Goal: Task Accomplishment & Management: Manage account settings

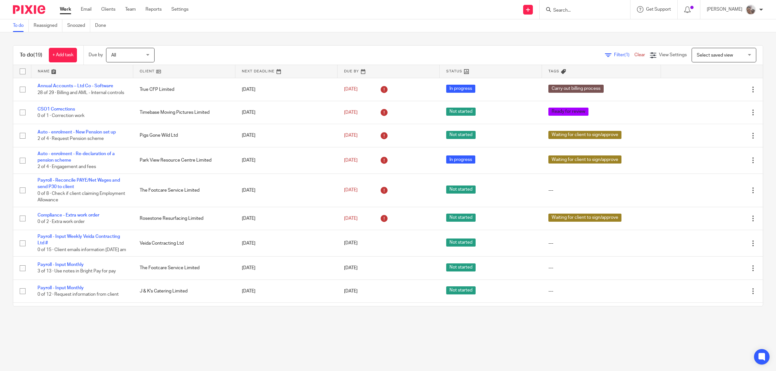
click at [601, 15] on div at bounding box center [584, 9] width 90 height 19
click at [596, 11] on input "Search" at bounding box center [581, 11] width 58 height 6
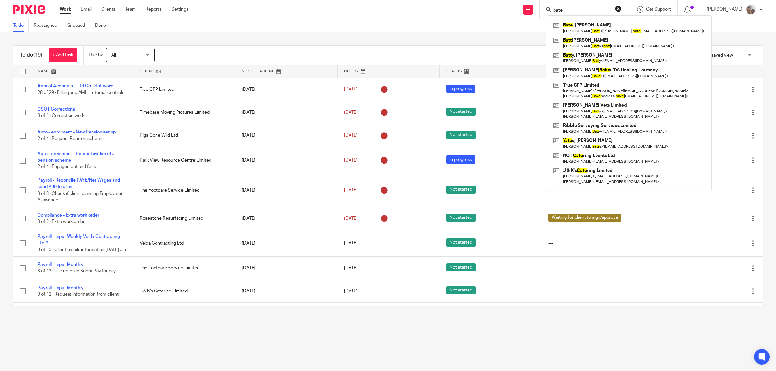
type input "bate"
click button "submit" at bounding box center [0, 0] width 0 height 0
click at [590, 26] on link at bounding box center [628, 27] width 155 height 15
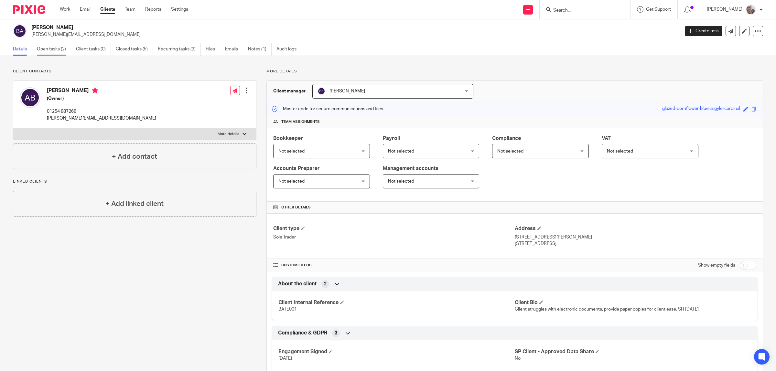
click at [47, 50] on link "Open tasks (2)" at bounding box center [54, 49] width 34 height 13
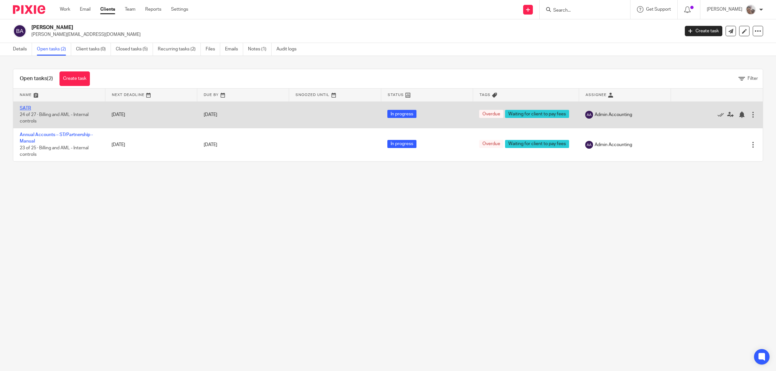
click at [28, 109] on link "SATR" at bounding box center [25, 108] width 11 height 5
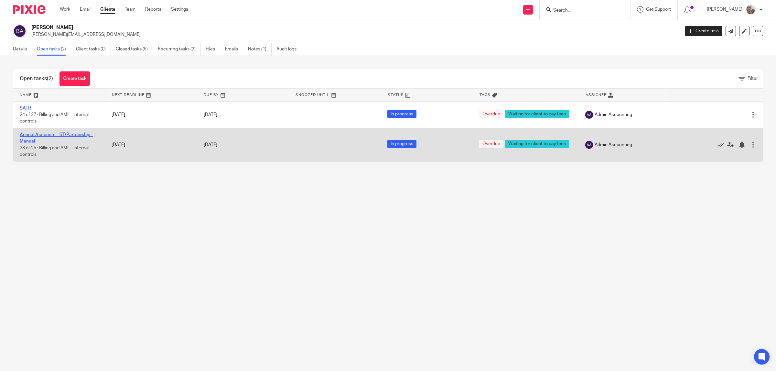
click at [28, 135] on link "Annual Accounts – ST/Partnership - Manual" at bounding box center [56, 137] width 73 height 11
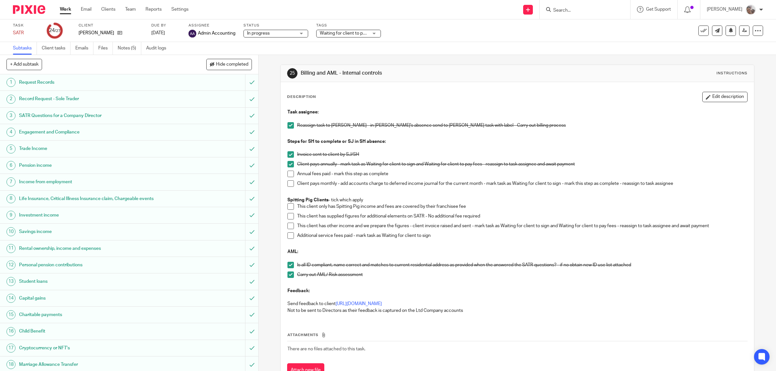
click at [290, 174] on span at bounding box center [290, 174] width 6 height 6
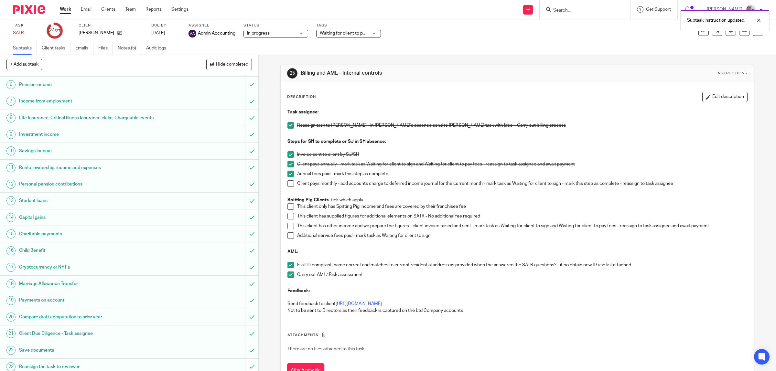
scroll to position [153, 0]
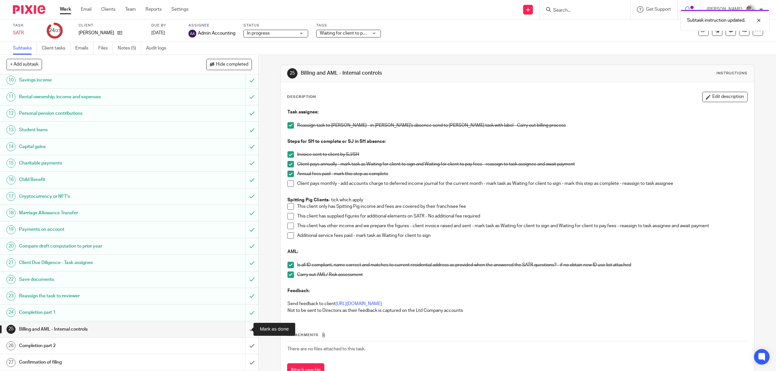
click at [242, 328] on input "submit" at bounding box center [129, 329] width 258 height 16
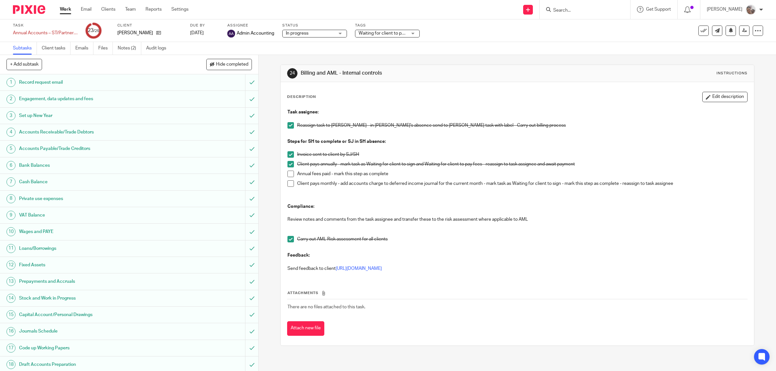
click at [288, 174] on span at bounding box center [290, 174] width 6 height 6
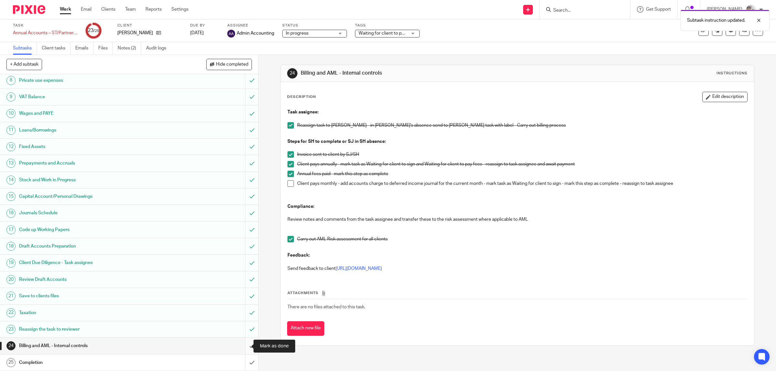
click at [241, 347] on input "submit" at bounding box center [129, 346] width 258 height 16
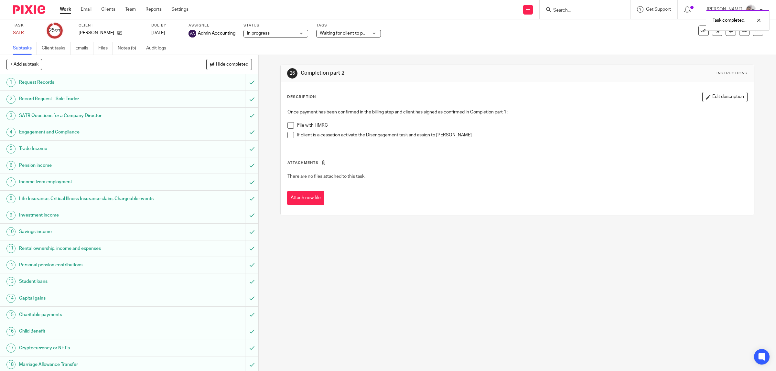
scroll to position [153, 0]
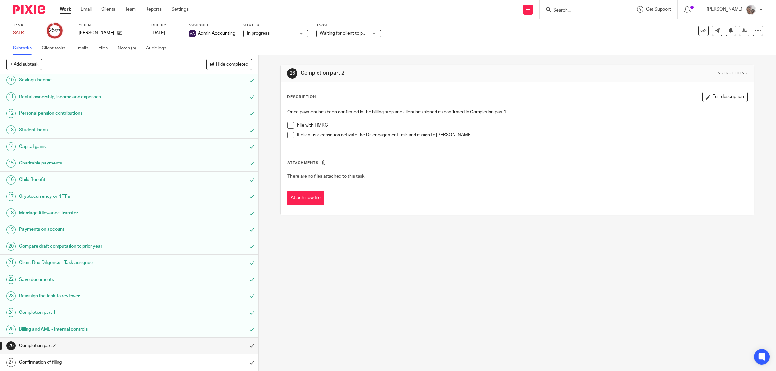
click at [366, 31] on span "Waiting for client to pay fees" at bounding box center [349, 33] width 58 height 5
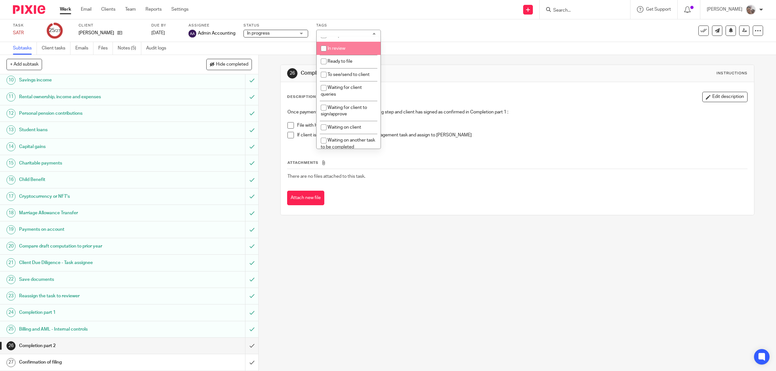
scroll to position [162, 0]
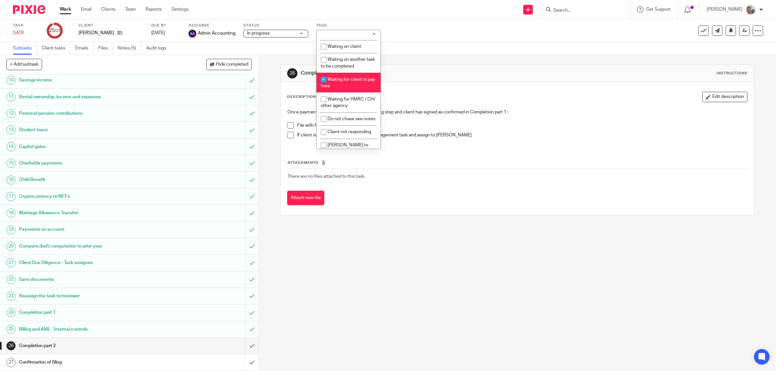
click at [366, 83] on li "Waiting for client to pay fees" at bounding box center [348, 83] width 64 height 20
checkbox input "false"
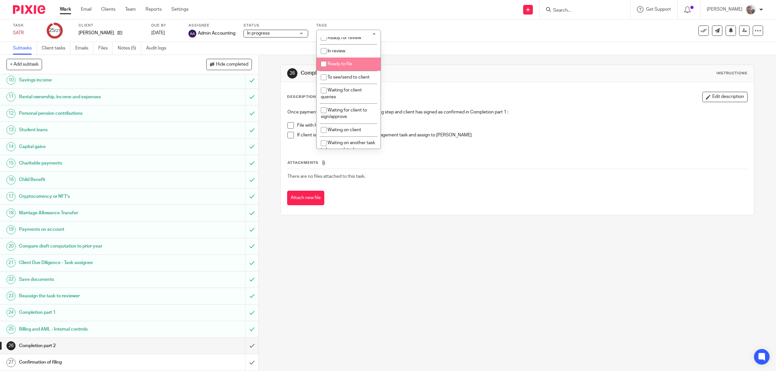
click at [350, 63] on span "Ready to file" at bounding box center [339, 64] width 25 height 5
checkbox input "true"
click at [501, 204] on div "Attach new file" at bounding box center [517, 198] width 460 height 15
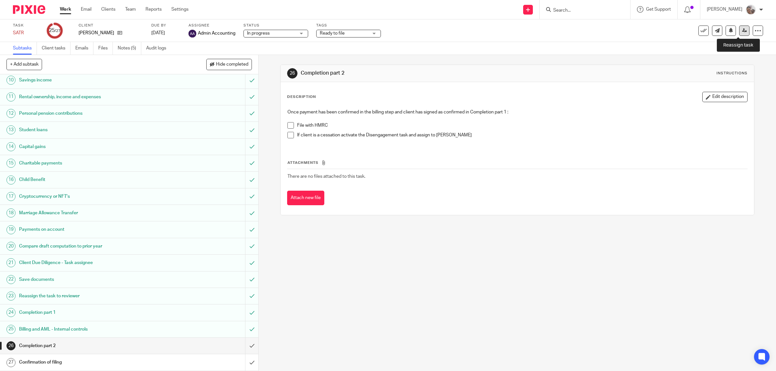
click at [742, 28] on icon at bounding box center [744, 30] width 5 height 5
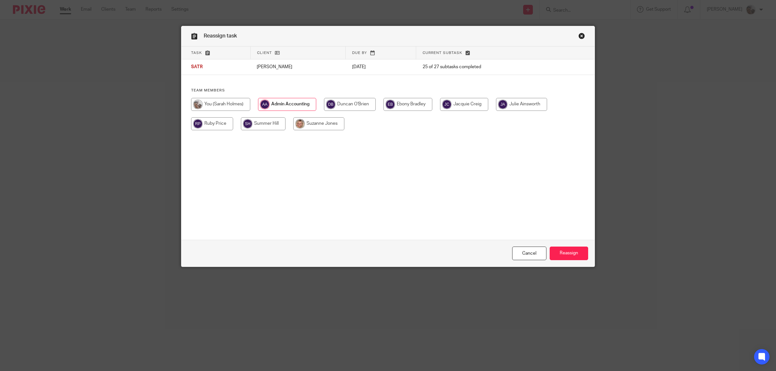
click at [362, 102] on input "radio" at bounding box center [350, 104] width 52 height 13
radio input "true"
click at [562, 249] on input "Reassign" at bounding box center [568, 254] width 38 height 14
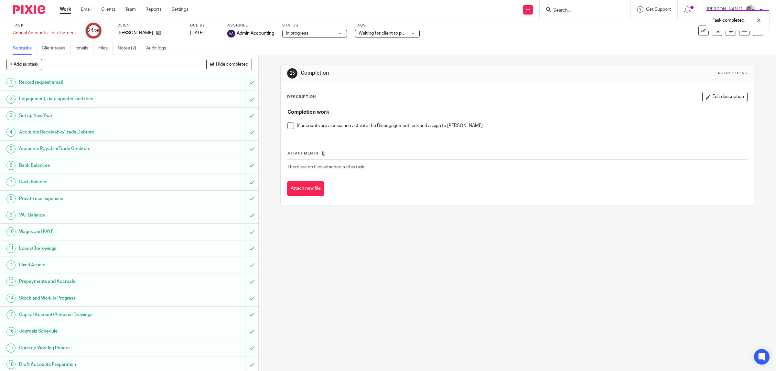
scroll to position [120, 0]
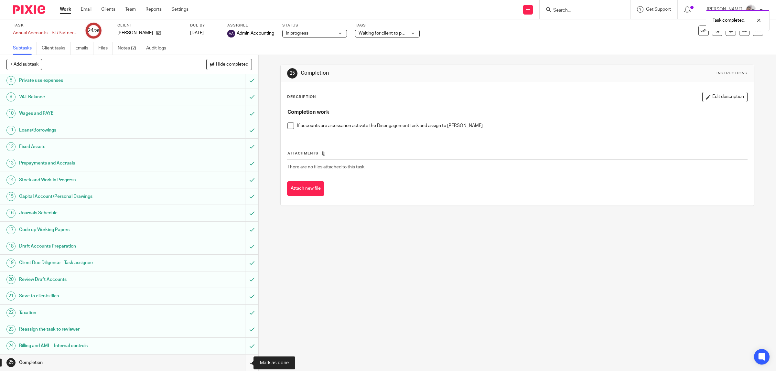
click at [244, 363] on input "submit" at bounding box center [129, 362] width 258 height 16
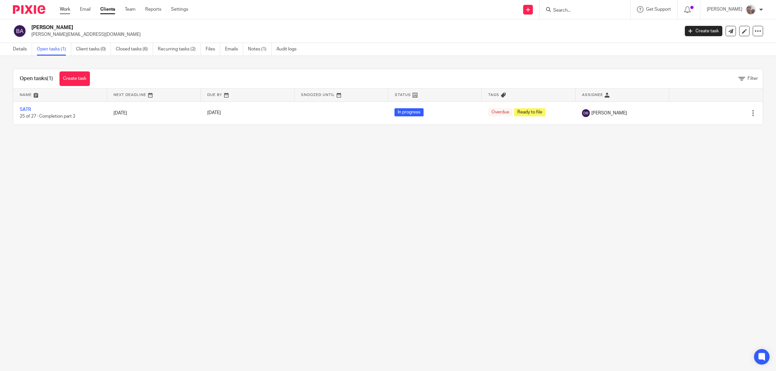
click at [60, 8] on link "Work" at bounding box center [65, 9] width 10 height 6
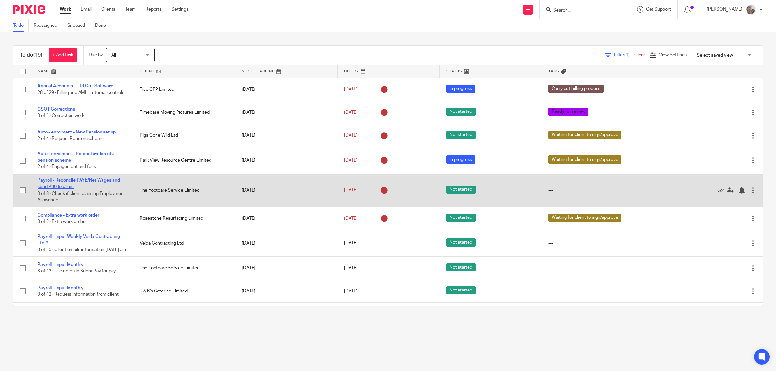
click at [79, 184] on link "Payroll - Reconcile PAYE/Net Wages and send P30 to client" at bounding box center [78, 183] width 82 height 11
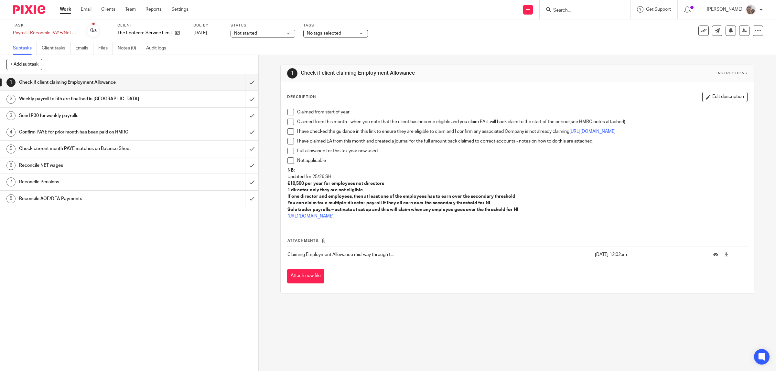
click at [290, 113] on span at bounding box center [290, 112] width 6 height 6
click at [240, 83] on input "submit" at bounding box center [129, 82] width 258 height 16
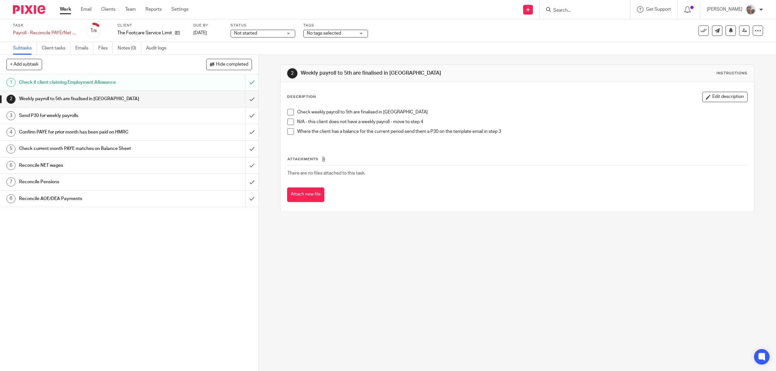
click at [289, 121] on span at bounding box center [290, 122] width 6 height 6
click at [238, 99] on input "submit" at bounding box center [129, 99] width 258 height 16
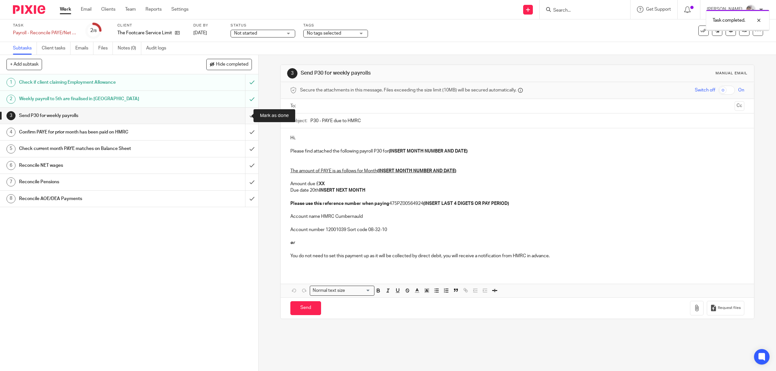
click at [241, 114] on input "submit" at bounding box center [129, 116] width 258 height 16
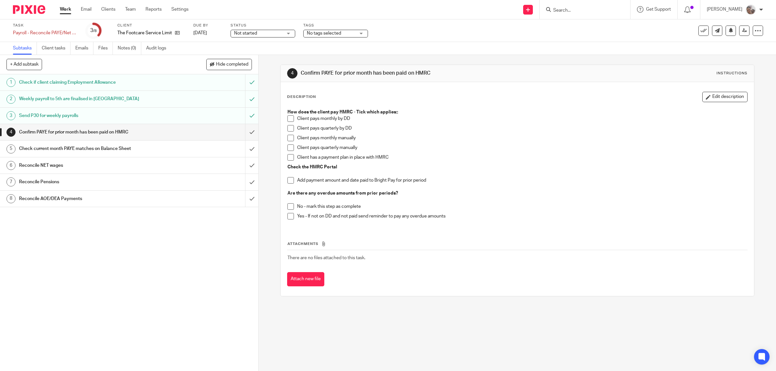
click at [287, 156] on span at bounding box center [290, 157] width 6 height 6
click at [241, 133] on input "submit" at bounding box center [129, 132] width 258 height 16
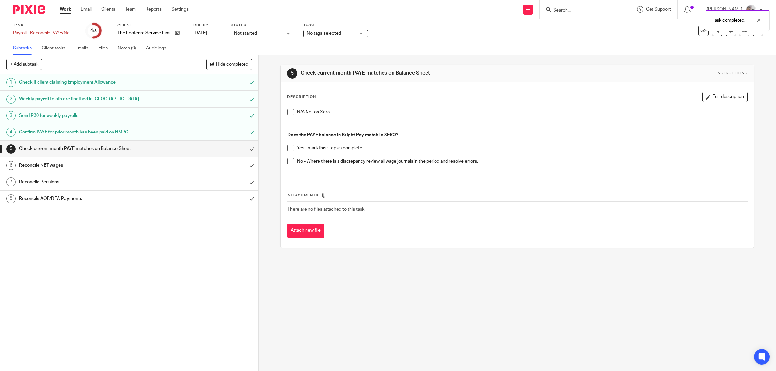
click at [287, 147] on span at bounding box center [290, 148] width 6 height 6
click at [243, 149] on input "submit" at bounding box center [129, 149] width 258 height 16
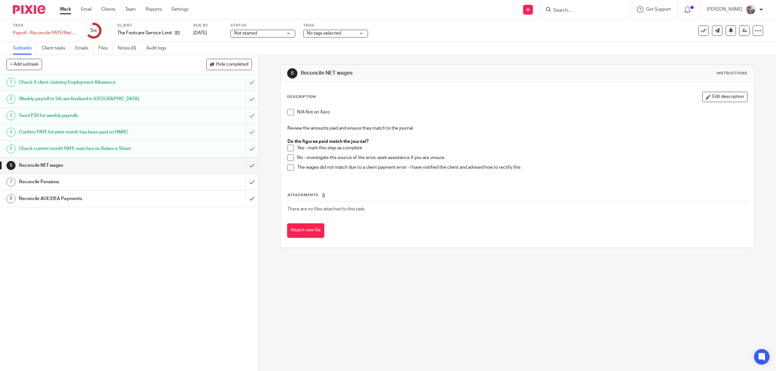
click at [707, 98] on button "Edit description" at bounding box center [724, 97] width 45 height 10
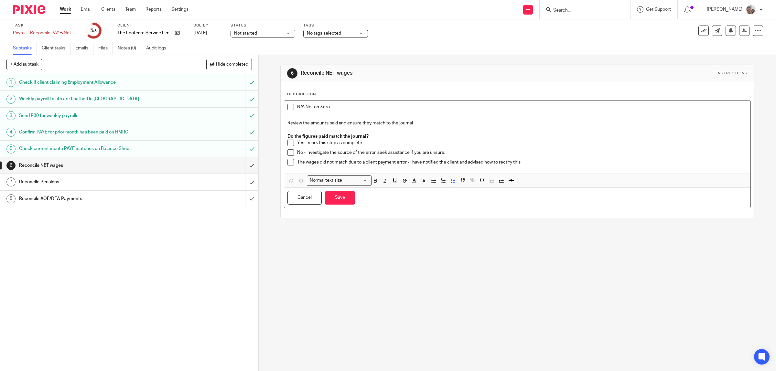
click at [288, 142] on span at bounding box center [290, 143] width 6 height 6
click at [345, 197] on button "Save" at bounding box center [340, 198] width 30 height 14
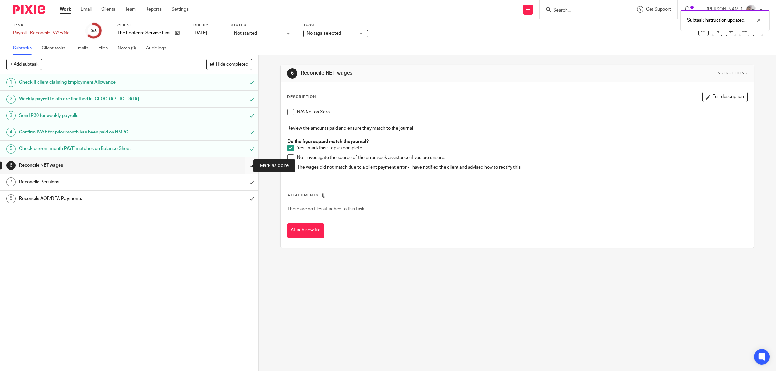
click at [239, 164] on input "submit" at bounding box center [129, 165] width 258 height 16
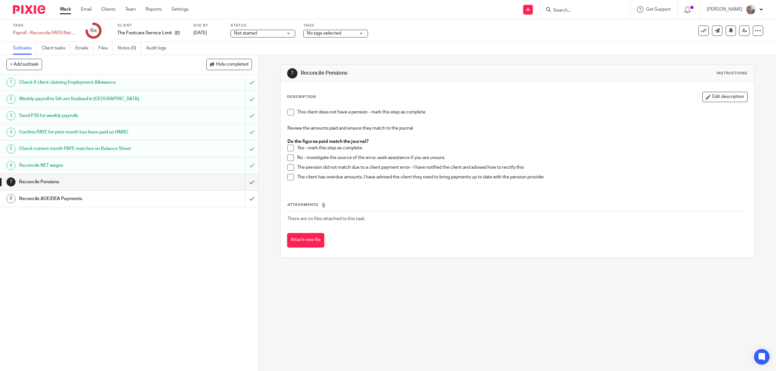
click at [287, 148] on span at bounding box center [290, 148] width 6 height 6
click at [247, 182] on input "submit" at bounding box center [129, 182] width 258 height 16
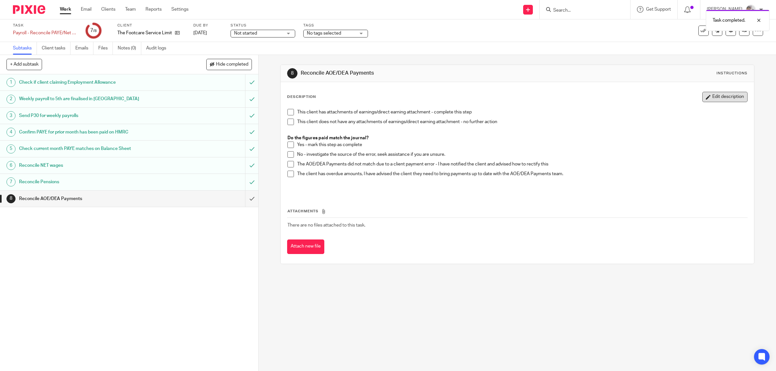
click at [702, 97] on button "Edit description" at bounding box center [724, 97] width 45 height 10
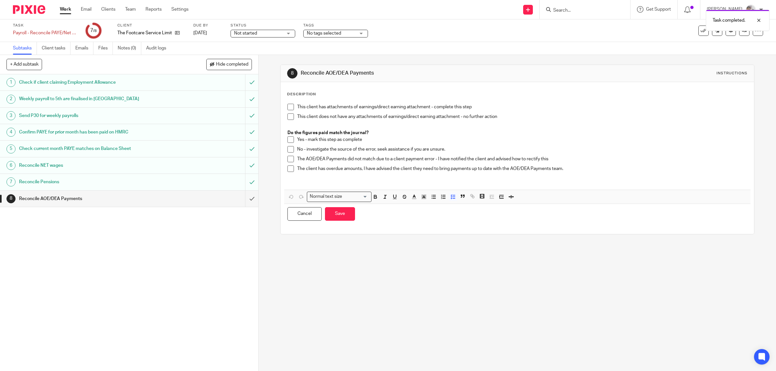
click at [572, 172] on p at bounding box center [522, 175] width 450 height 6
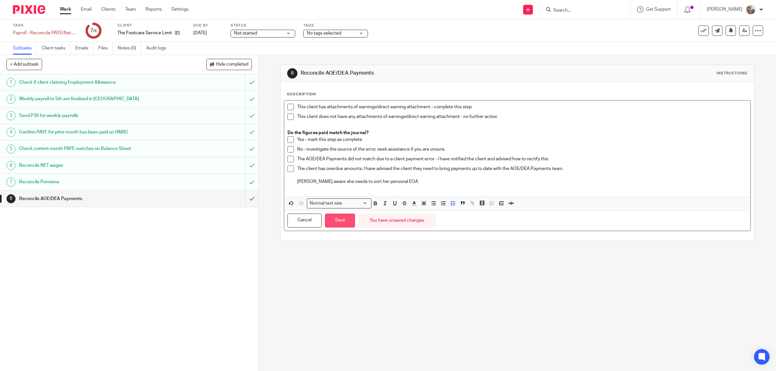
click at [341, 222] on button "Save" at bounding box center [340, 221] width 30 height 14
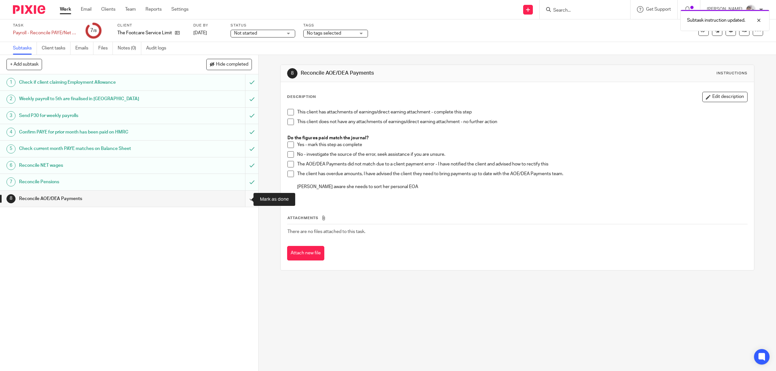
click at [243, 200] on input "submit" at bounding box center [129, 199] width 258 height 16
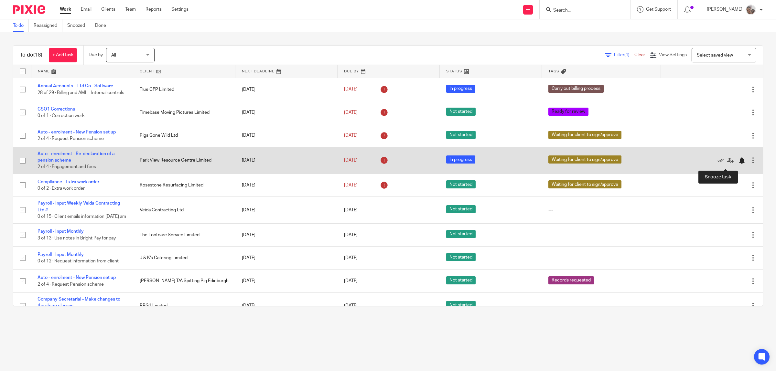
click at [738, 164] on div at bounding box center [741, 160] width 6 height 6
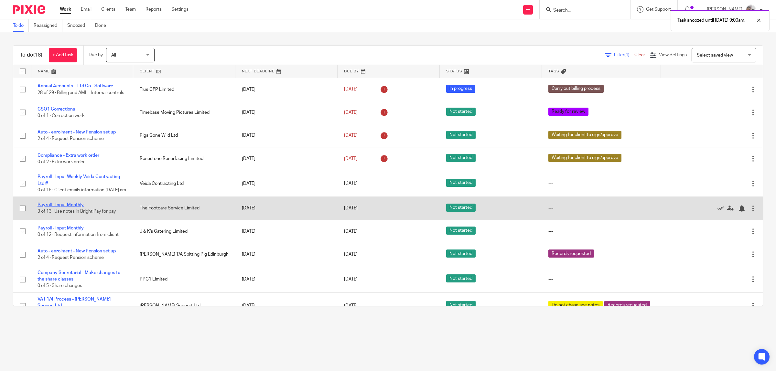
click at [73, 207] on link "Payroll - Input Monthly" at bounding box center [60, 205] width 46 height 5
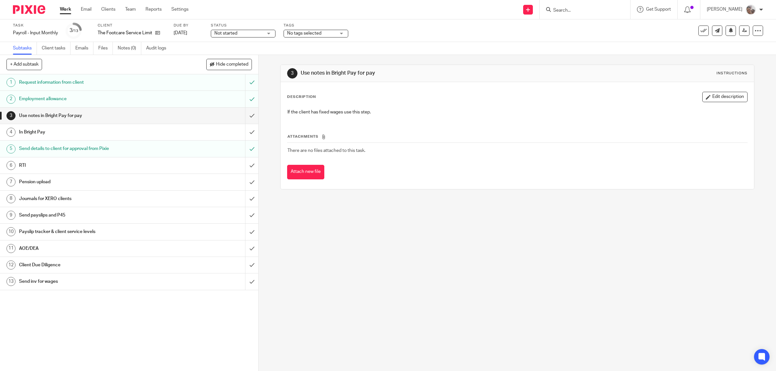
click at [63, 120] on h1 "Use notes in Bright Pay for pay" at bounding box center [92, 116] width 146 height 10
click at [246, 117] on input "submit" at bounding box center [129, 116] width 258 height 16
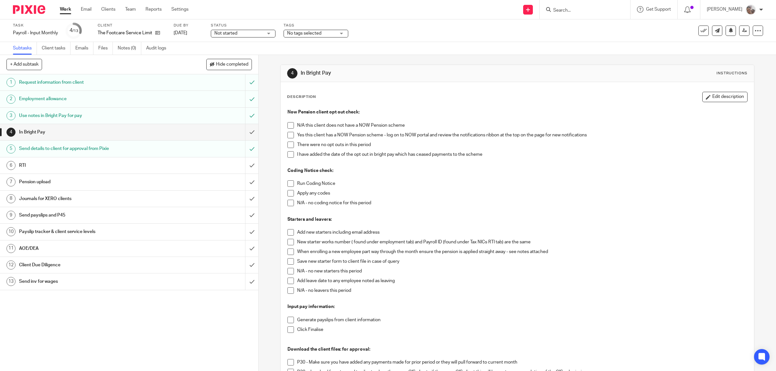
click at [148, 338] on div "1 Request information from client 2 Employment allowance 3 Use notes in Bright …" at bounding box center [129, 222] width 258 height 297
click at [288, 135] on span at bounding box center [290, 135] width 6 height 6
click at [287, 145] on span at bounding box center [290, 145] width 6 height 6
drag, startPoint x: 286, startPoint y: 182, endPoint x: 285, endPoint y: 202, distance: 20.4
click at [287, 183] on span at bounding box center [290, 183] width 6 height 6
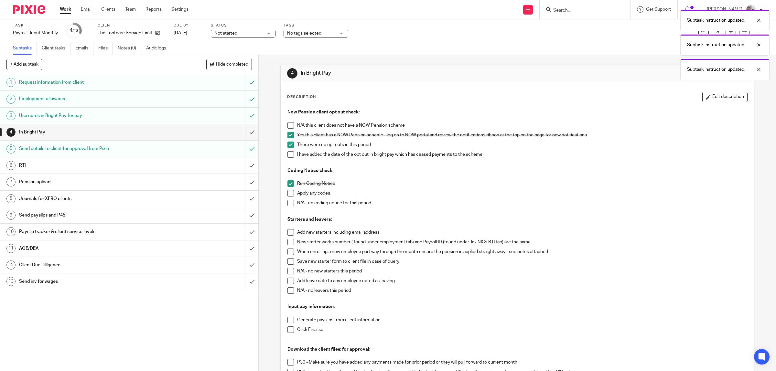
click at [287, 204] on span at bounding box center [290, 203] width 6 height 6
click at [287, 269] on span at bounding box center [290, 271] width 6 height 6
click at [287, 290] on span at bounding box center [290, 290] width 6 height 6
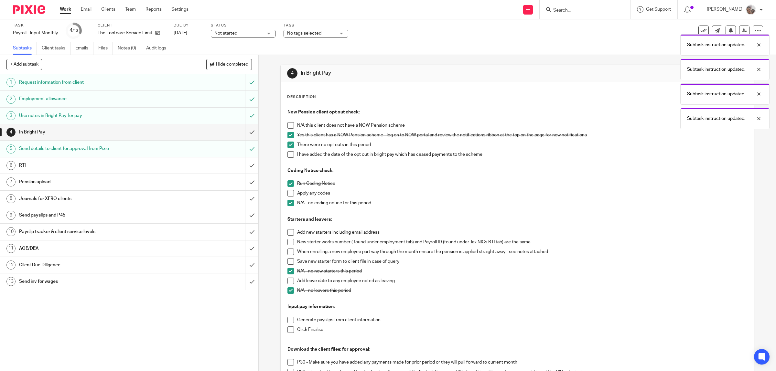
click at [288, 321] on span at bounding box center [290, 320] width 6 height 6
click at [288, 330] on span at bounding box center [290, 329] width 6 height 6
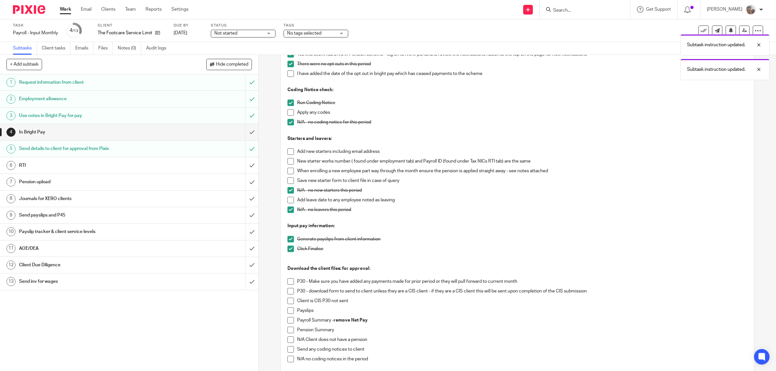
click at [287, 311] on span at bounding box center [290, 310] width 6 height 6
click at [288, 321] on span at bounding box center [290, 320] width 6 height 6
click at [288, 330] on span at bounding box center [290, 330] width 6 height 6
click at [288, 359] on span at bounding box center [290, 359] width 6 height 6
click at [244, 130] on input "submit" at bounding box center [129, 132] width 258 height 16
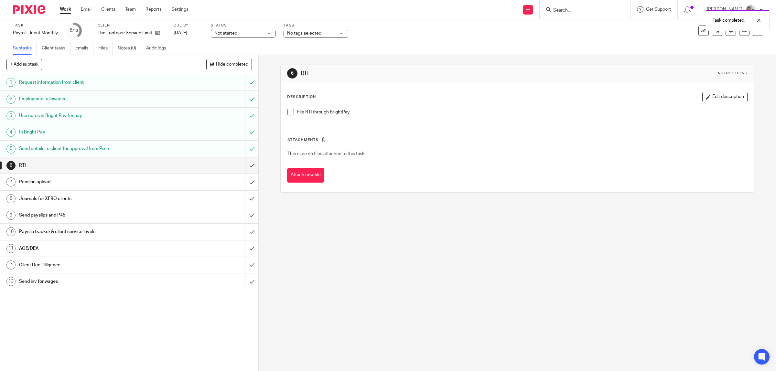
click at [330, 33] on span "No tags selected" at bounding box center [311, 33] width 48 height 7
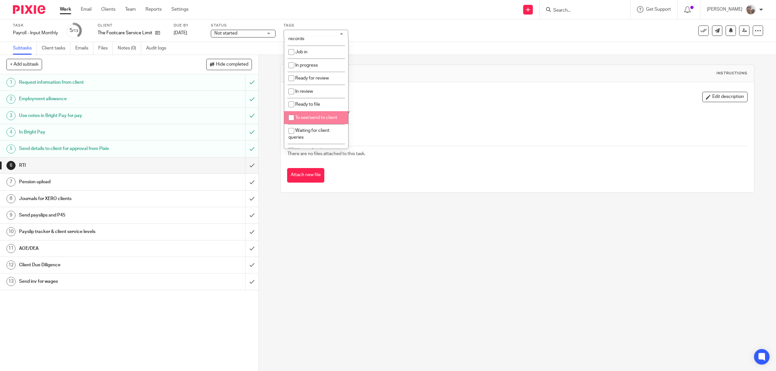
scroll to position [119, 0]
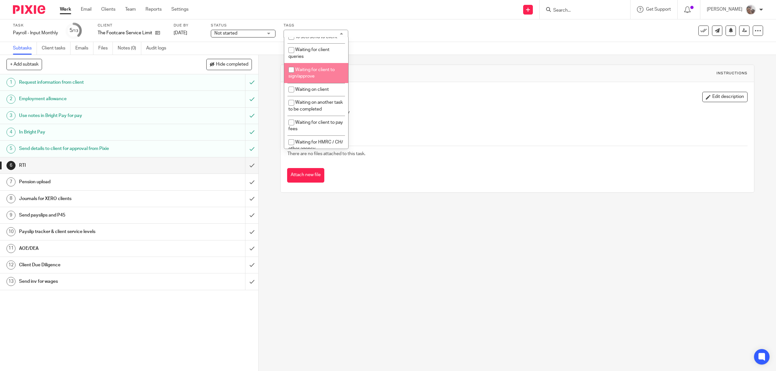
click at [307, 75] on span "Waiting for client to sign/approve" at bounding box center [311, 73] width 46 height 11
checkbox input "true"
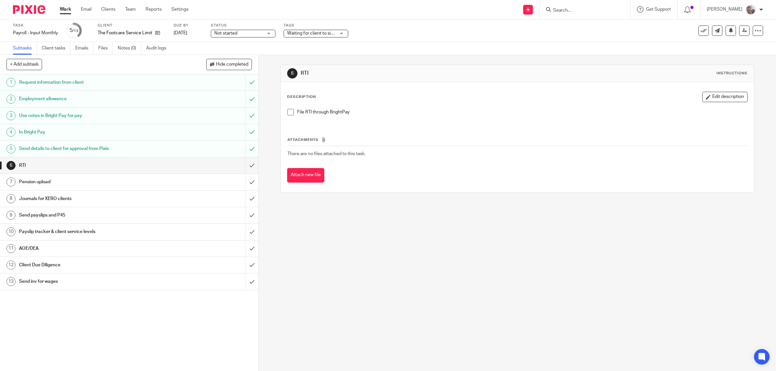
drag, startPoint x: 491, startPoint y: 225, endPoint x: 533, endPoint y: 125, distance: 108.7
click at [491, 223] on div "6 RTI Instructions Description Edit description File RTI through BrightPay Atta…" at bounding box center [517, 213] width 517 height 316
click at [65, 10] on link "Work" at bounding box center [65, 9] width 11 height 6
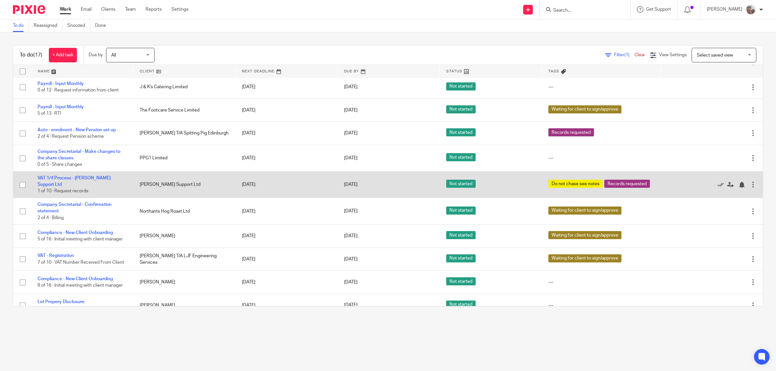
scroll to position [162, 0]
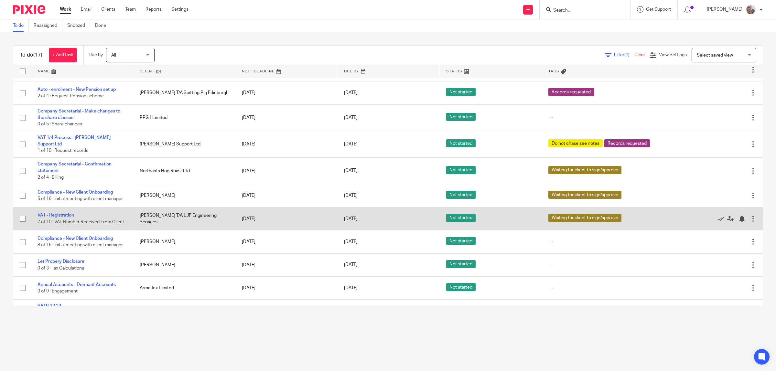
click at [67, 217] on link "VAT - Registration" at bounding box center [55, 215] width 37 height 5
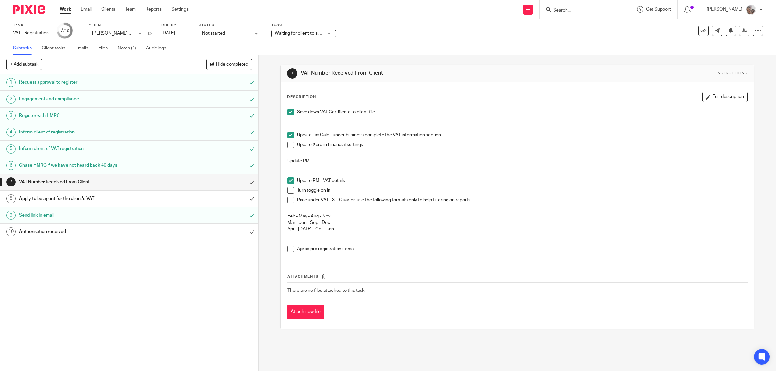
click at [60, 181] on h1 "VAT Number Received From Client" at bounding box center [92, 182] width 146 height 10
click at [151, 33] on icon at bounding box center [150, 33] width 5 height 5
click at [129, 8] on link "Team" at bounding box center [130, 9] width 11 height 6
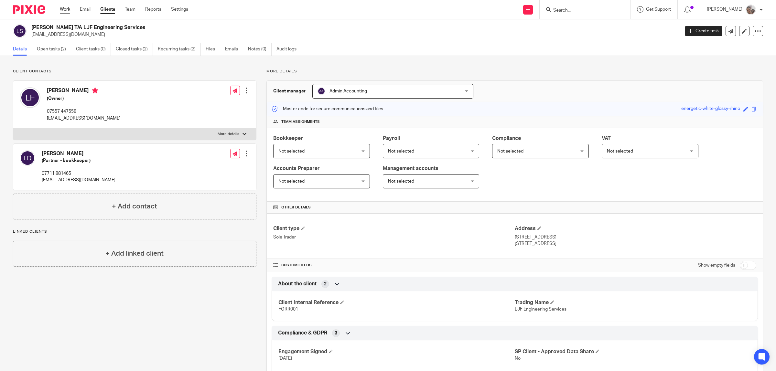
click at [69, 8] on link "Work" at bounding box center [65, 9] width 10 height 6
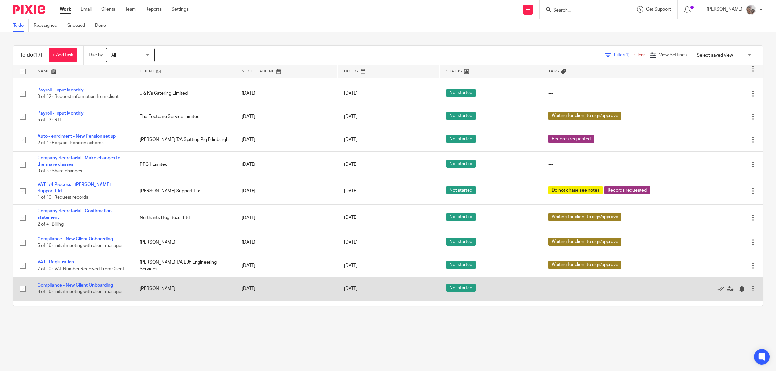
scroll to position [74, 0]
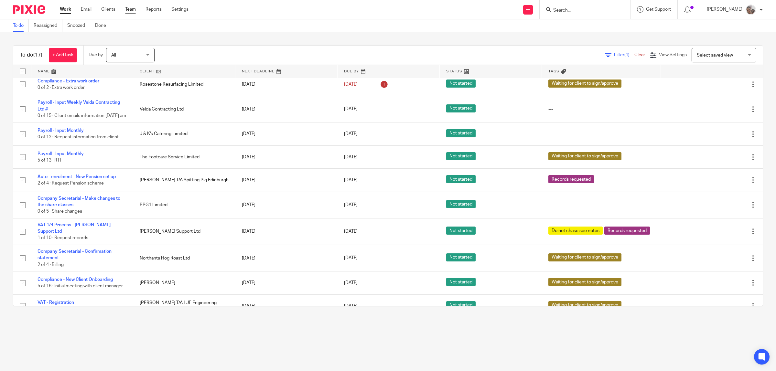
click at [131, 7] on link "Team" at bounding box center [130, 9] width 11 height 6
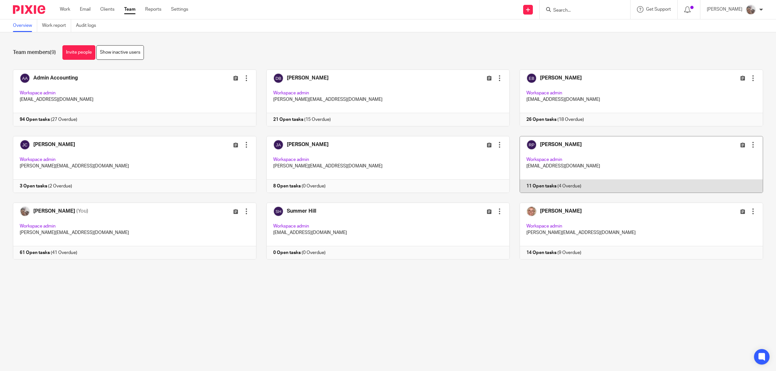
click at [535, 144] on link at bounding box center [635, 164] width 253 height 57
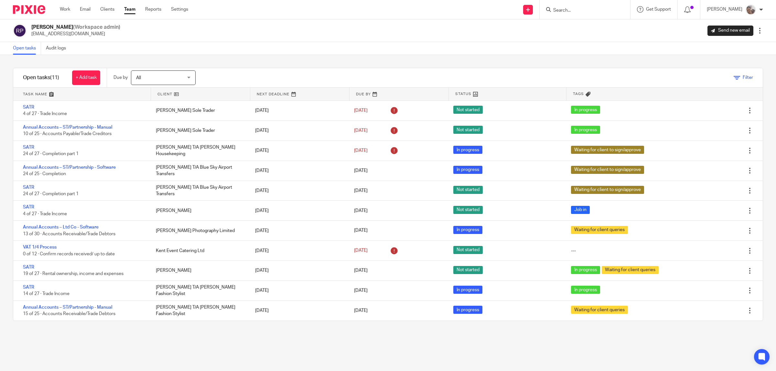
click at [742, 77] on span "Filter" at bounding box center [747, 77] width 10 height 5
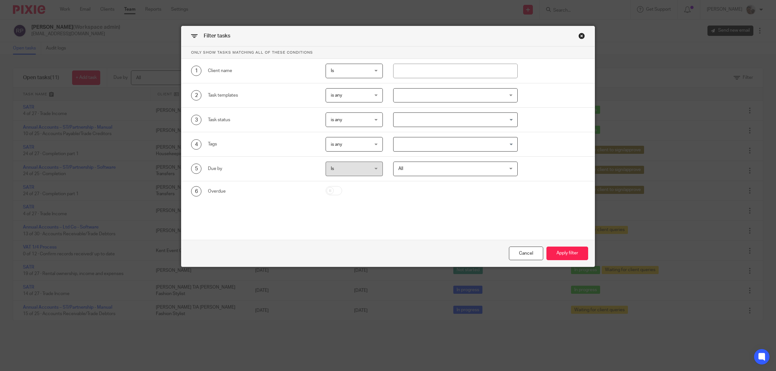
click at [348, 145] on span "is any" at bounding box center [351, 144] width 41 height 14
click at [356, 178] on li "is none" at bounding box center [351, 184] width 57 height 13
click at [402, 142] on input "Search for option" at bounding box center [454, 144] width 120 height 11
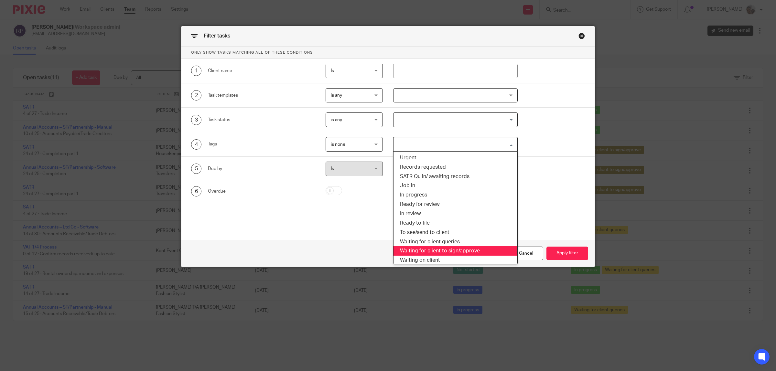
click at [452, 251] on li "Waiting for client to sign/approve" at bounding box center [455, 250] width 124 height 9
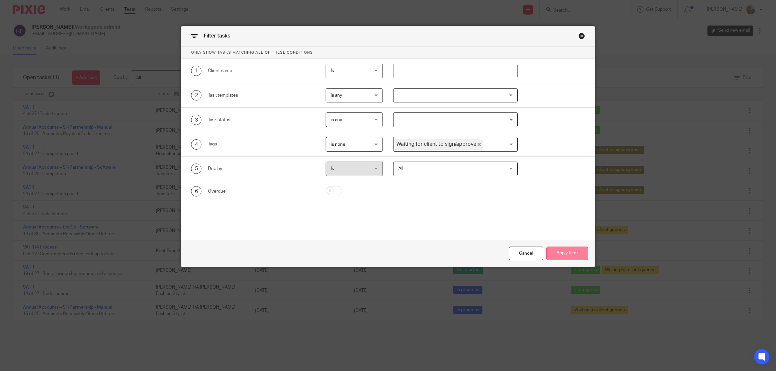
click at [563, 248] on button "Apply filter" at bounding box center [567, 254] width 42 height 14
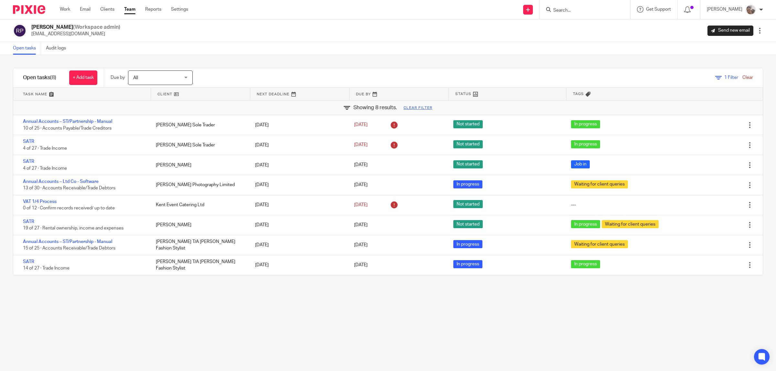
click at [126, 9] on link "Team" at bounding box center [129, 9] width 11 height 6
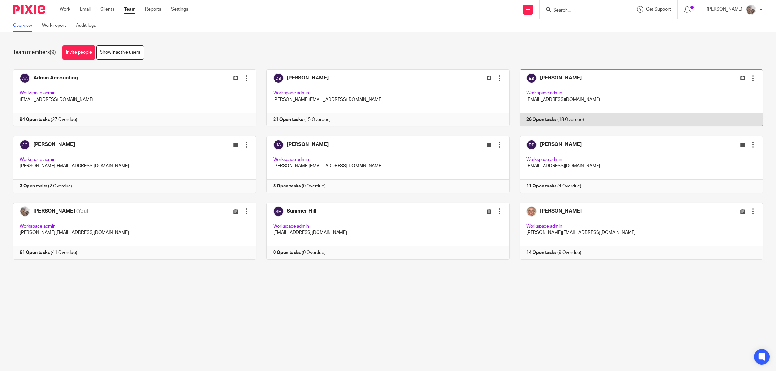
click at [543, 75] on link at bounding box center [635, 97] width 253 height 57
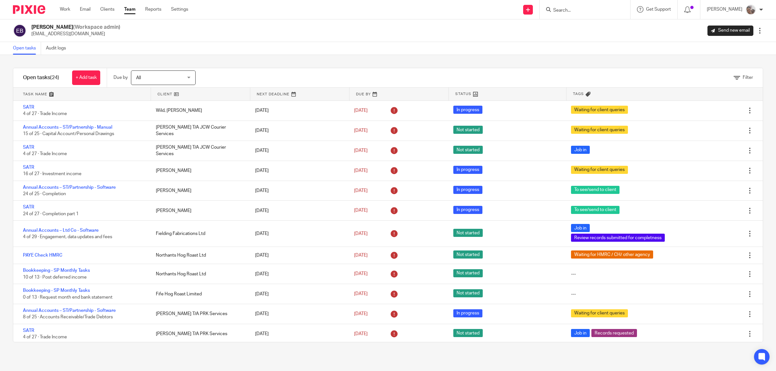
click at [131, 10] on link "Team" at bounding box center [129, 9] width 11 height 6
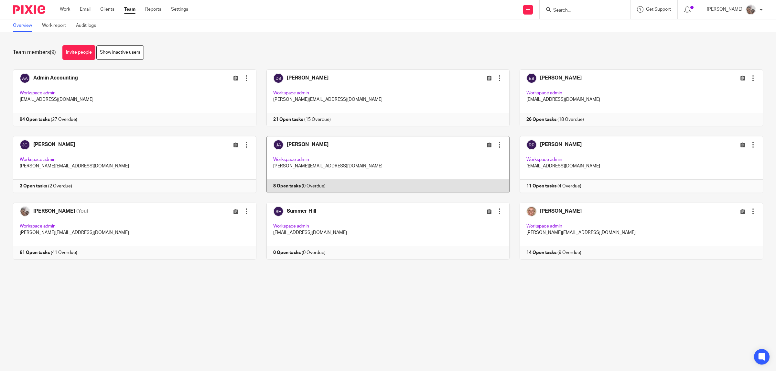
click at [288, 144] on link at bounding box center [382, 164] width 253 height 57
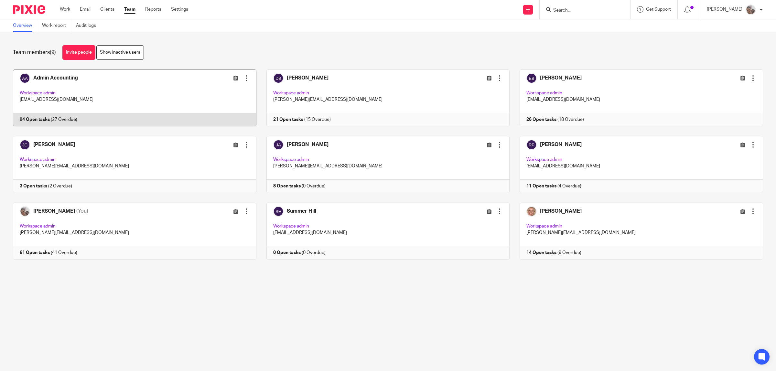
click at [59, 77] on link at bounding box center [129, 97] width 253 height 57
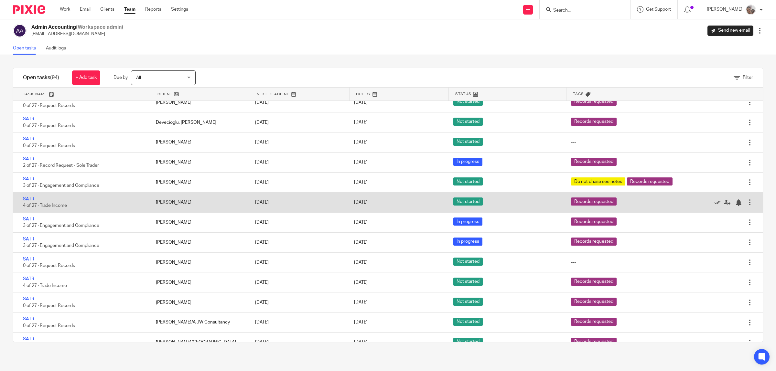
scroll to position [889, 0]
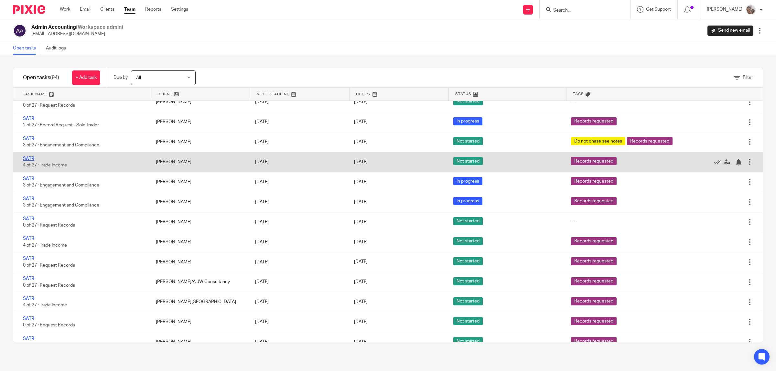
click at [26, 161] on link "SATR" at bounding box center [28, 158] width 11 height 5
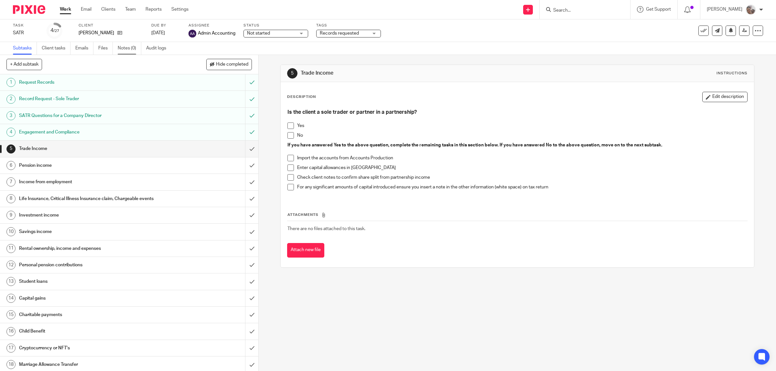
click at [121, 46] on link "Notes (0)" at bounding box center [130, 48] width 24 height 13
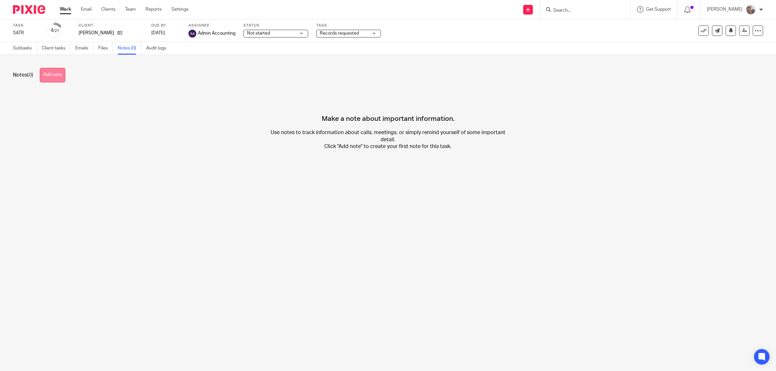
click at [53, 74] on button "Add note" at bounding box center [53, 75] width 26 height 15
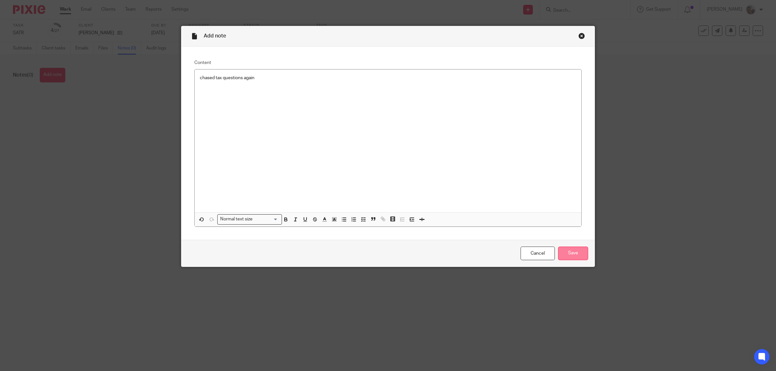
click at [577, 255] on input "Save" at bounding box center [573, 254] width 30 height 14
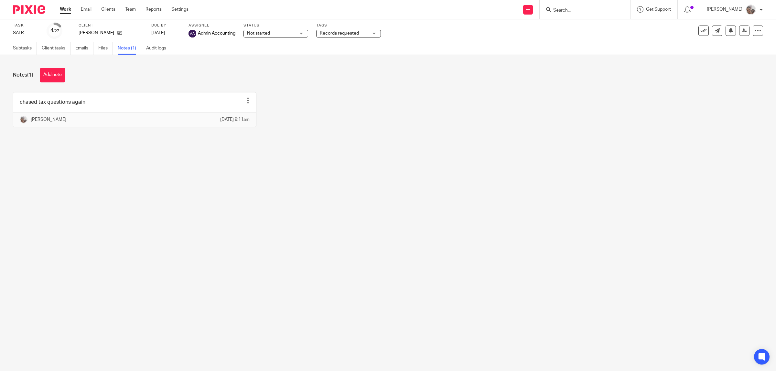
click at [65, 10] on link "Work" at bounding box center [65, 9] width 11 height 6
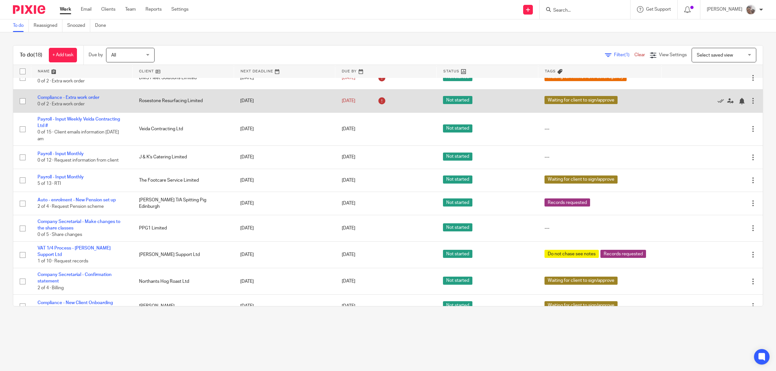
scroll to position [225, 0]
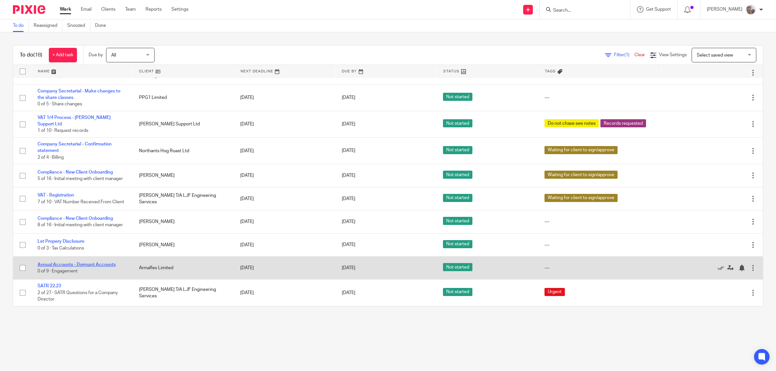
click at [59, 266] on link "Annual Accounts - Dormant Accounts" at bounding box center [76, 264] width 78 height 5
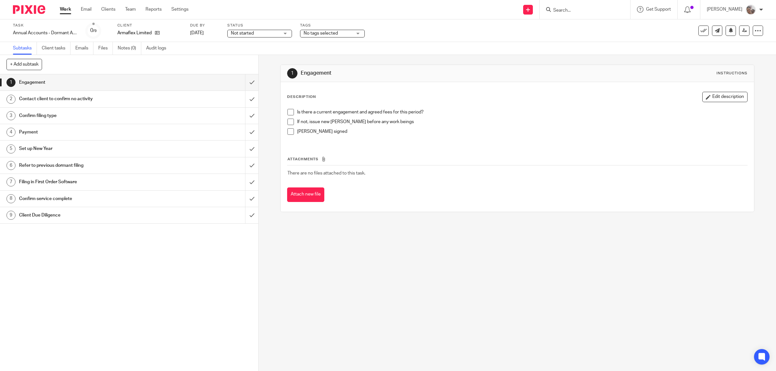
click at [288, 111] on span at bounding box center [290, 112] width 6 height 6
click at [246, 81] on input "submit" at bounding box center [129, 82] width 258 height 16
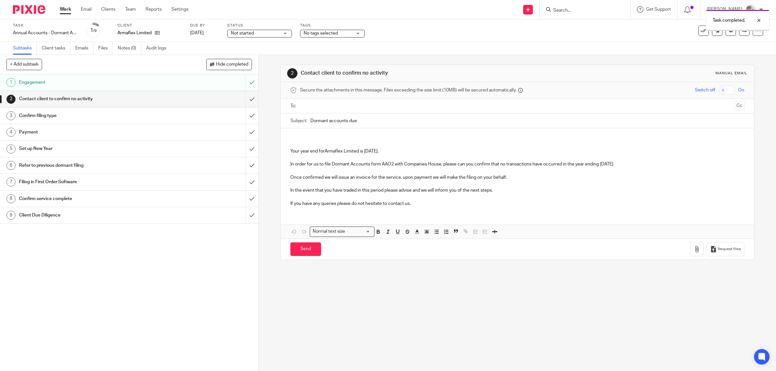
click at [102, 98] on h1 "Contact client to confirm no activity" at bounding box center [92, 99] width 146 height 10
click at [322, 151] on p "Your year end forArmaflex Limited is [DATE]." at bounding box center [517, 151] width 454 height 6
click at [321, 104] on input "text" at bounding box center [516, 105] width 429 height 7
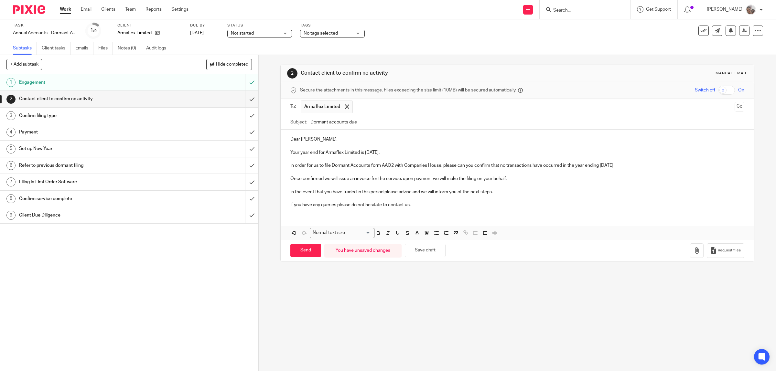
click at [430, 205] on p "If you have any queries please do not hesitate to contact us." at bounding box center [517, 205] width 454 height 6
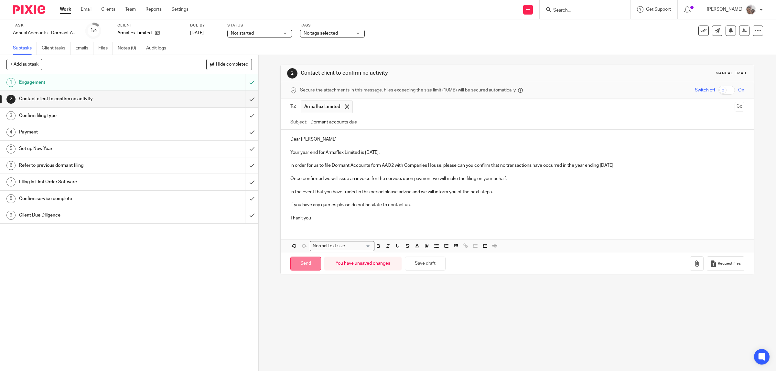
click at [292, 265] on input "Send" at bounding box center [305, 264] width 31 height 14
type input "Sent"
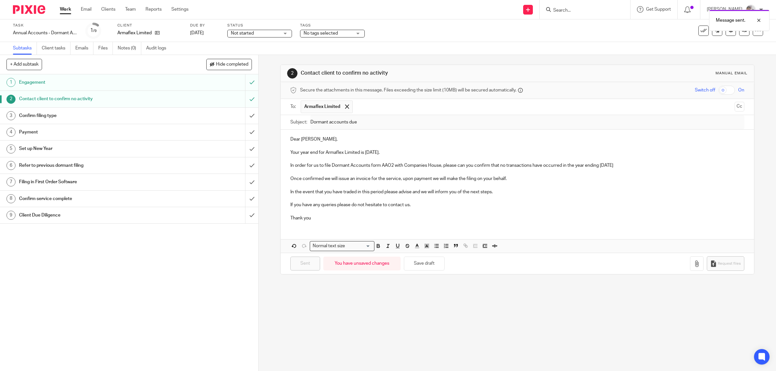
click at [353, 33] on div "No tags selected" at bounding box center [332, 34] width 65 height 8
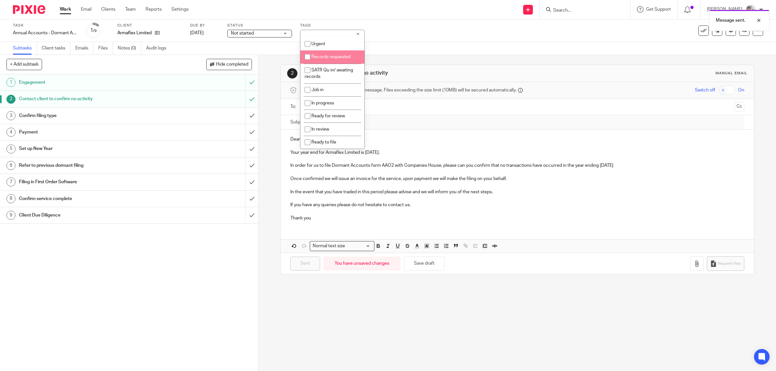
click at [334, 58] on span "Records requested" at bounding box center [330, 57] width 39 height 5
checkbox input "true"
click at [171, 295] on div "1 Engagement 2 Contact client to confirm no activity 3 Confirm filing type 4 Pa…" at bounding box center [129, 222] width 258 height 297
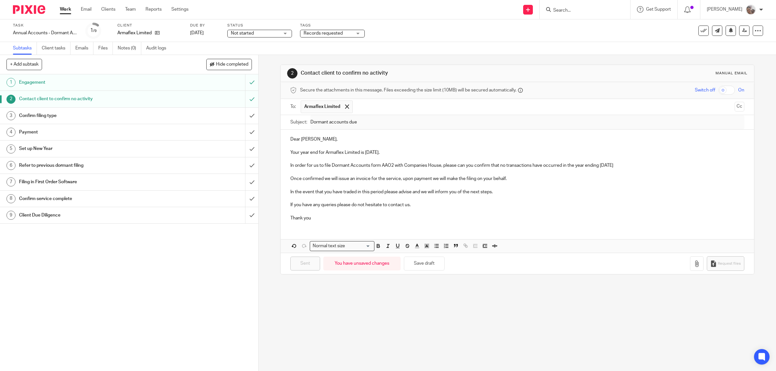
click at [68, 11] on link "Work" at bounding box center [65, 9] width 11 height 6
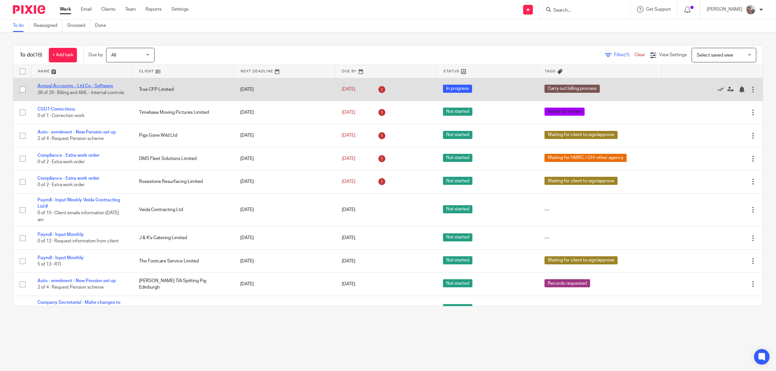
click at [59, 84] on link "Annual Accounts – Ltd Co - Software" at bounding box center [75, 86] width 76 height 5
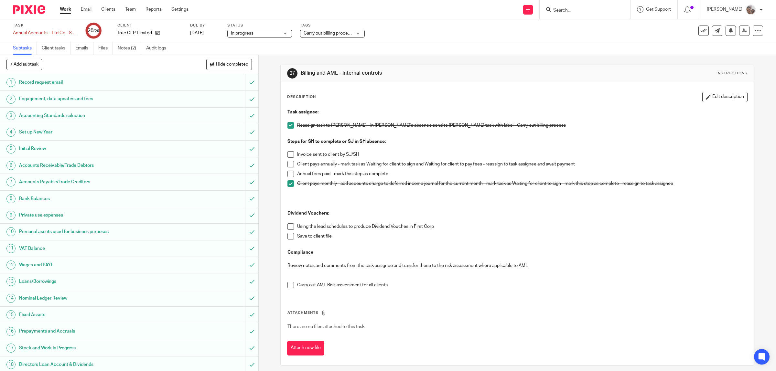
click at [325, 33] on span "Carry out billing process" at bounding box center [327, 33] width 49 height 5
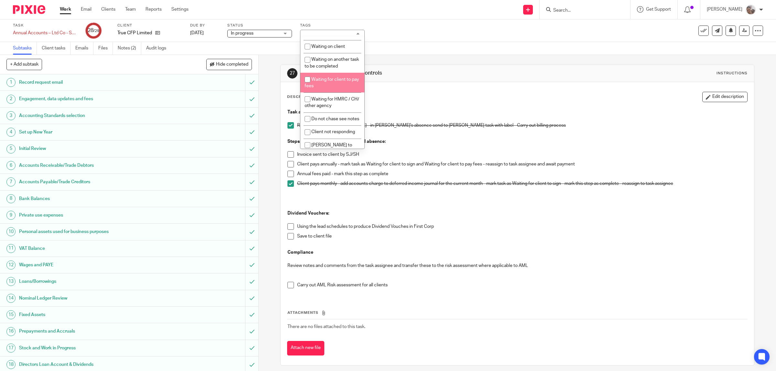
scroll to position [280, 0]
click at [330, 63] on li "Carry out billing process" at bounding box center [332, 69] width 64 height 13
checkbox input "false"
click at [332, 80] on span "To discuss in meeting with SJ" at bounding box center [329, 85] width 50 height 11
checkbox input "true"
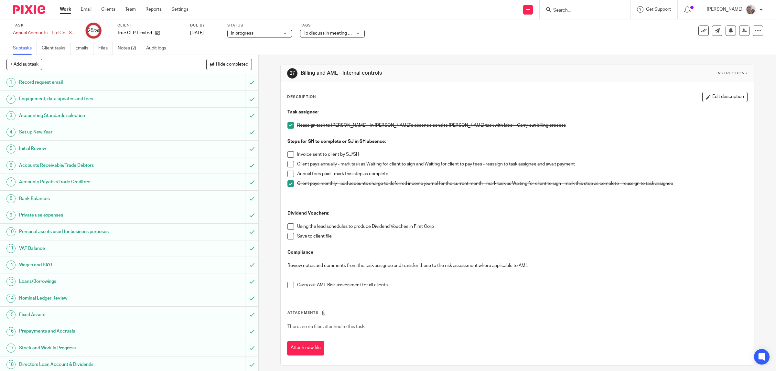
click at [60, 8] on link "Work" at bounding box center [65, 9] width 11 height 6
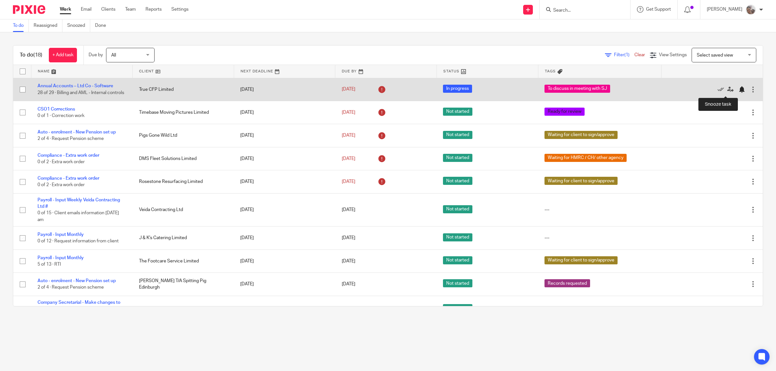
click at [738, 93] on div at bounding box center [741, 89] width 6 height 6
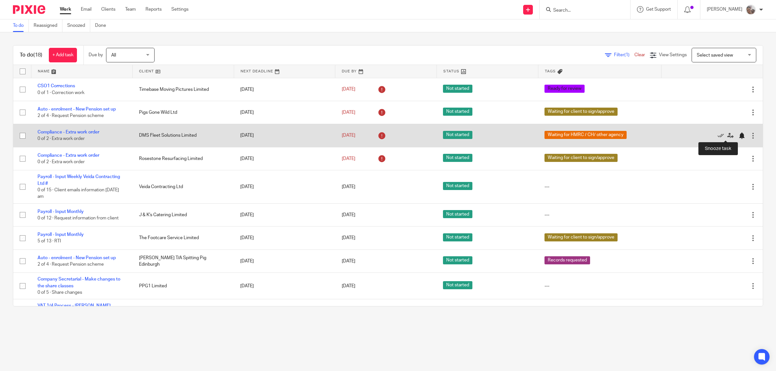
click at [738, 135] on div at bounding box center [741, 135] width 6 height 6
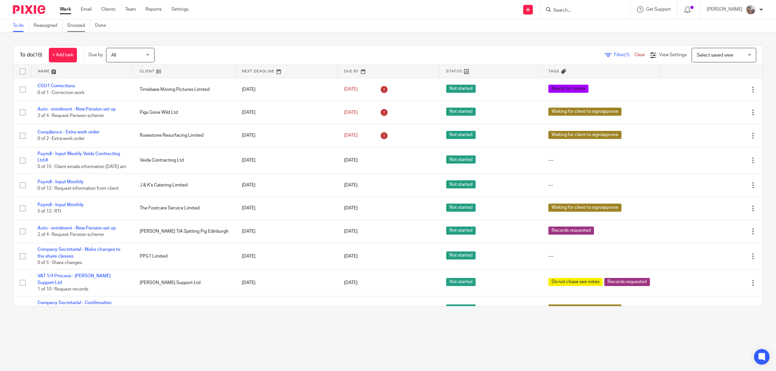
click at [79, 25] on link "Snoozed" at bounding box center [78, 25] width 23 height 13
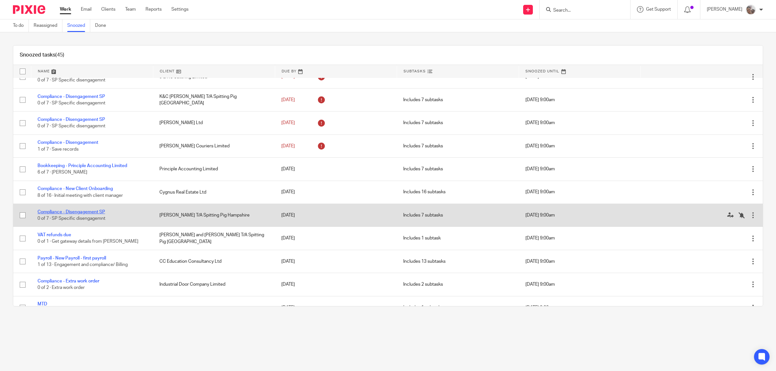
scroll to position [823, 0]
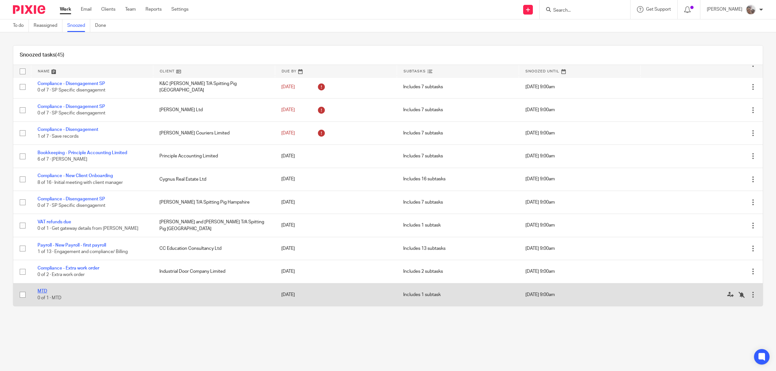
click at [46, 291] on link "MTD" at bounding box center [42, 291] width 10 height 5
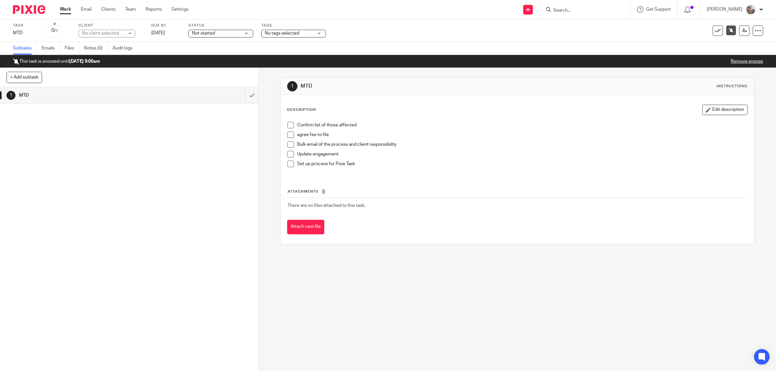
click at [738, 59] on link "Remove snooze" at bounding box center [746, 61] width 32 height 5
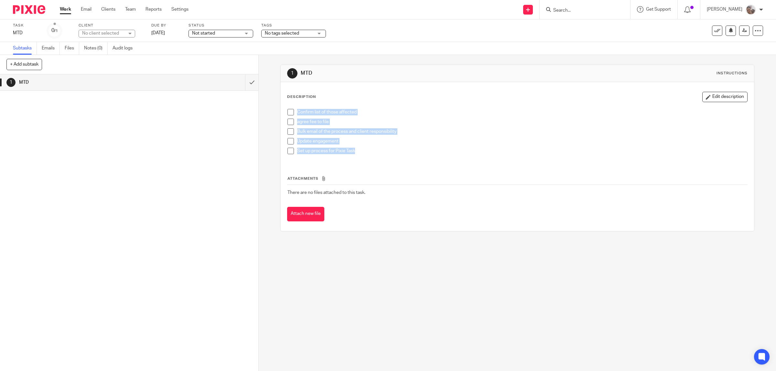
drag, startPoint x: 320, startPoint y: 138, endPoint x: 293, endPoint y: 112, distance: 36.8
click at [293, 112] on ul "Confirm list of those affected agree fee to file Bulk email of the process and …" at bounding box center [517, 133] width 460 height 48
click at [62, 10] on link "Work" at bounding box center [65, 9] width 11 height 6
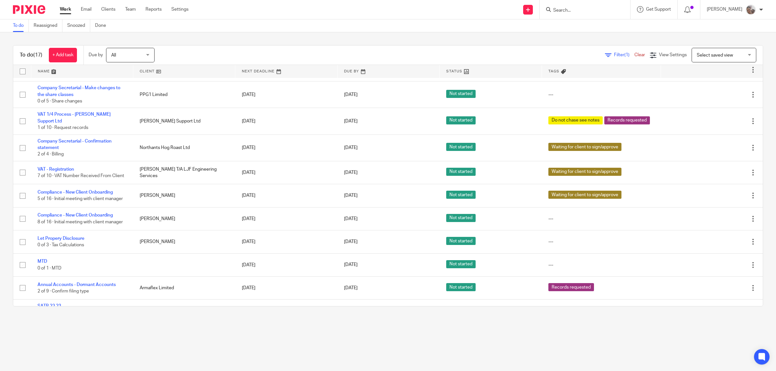
scroll to position [192, 0]
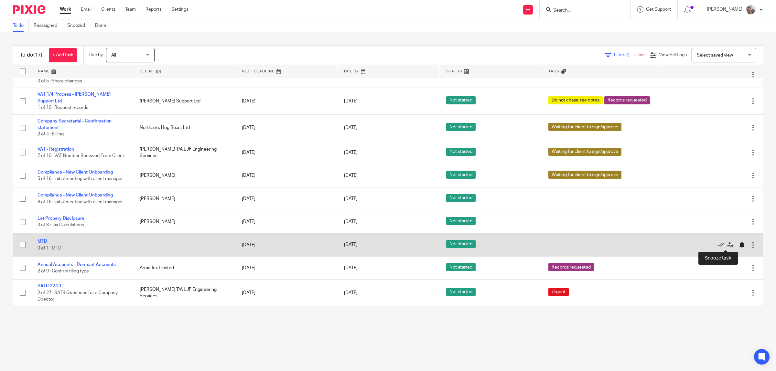
click at [738, 244] on div at bounding box center [741, 245] width 6 height 6
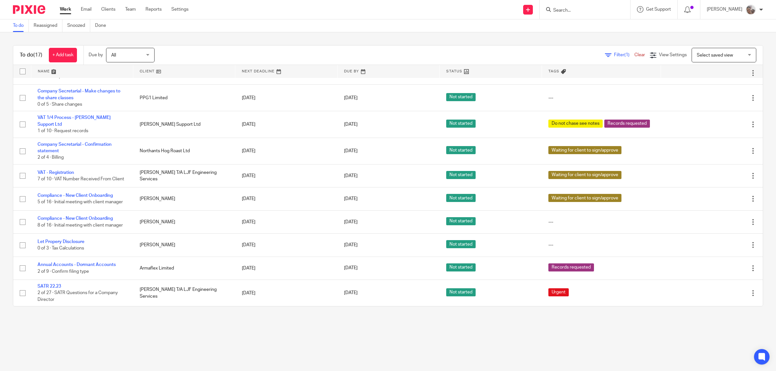
scroll to position [169, 0]
